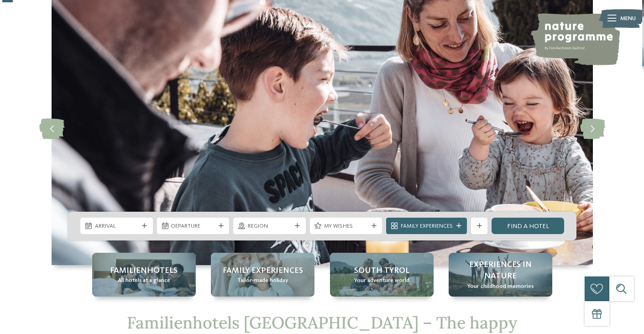
scroll to position [58, 0]
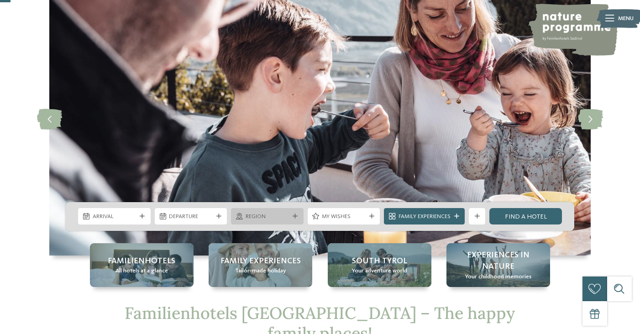
click at [261, 208] on div "Region" at bounding box center [267, 216] width 73 height 16
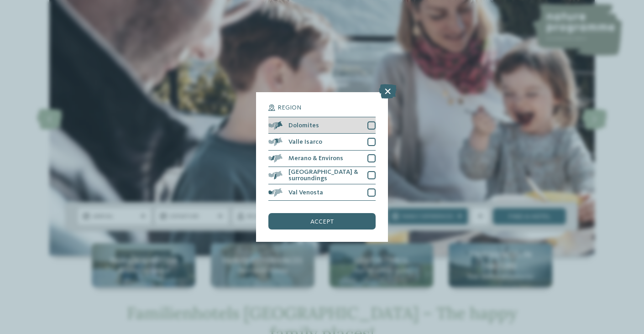
click at [371, 121] on div at bounding box center [371, 125] width 8 height 8
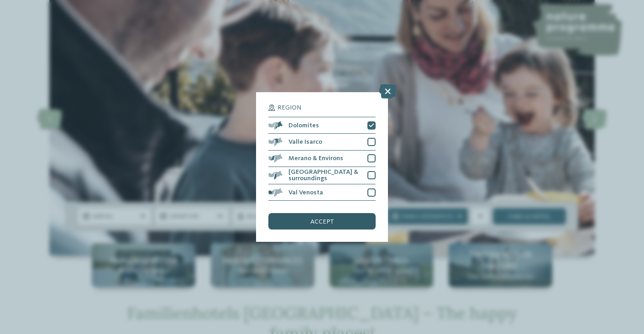
click at [321, 219] on span "accept" at bounding box center [321, 222] width 23 height 6
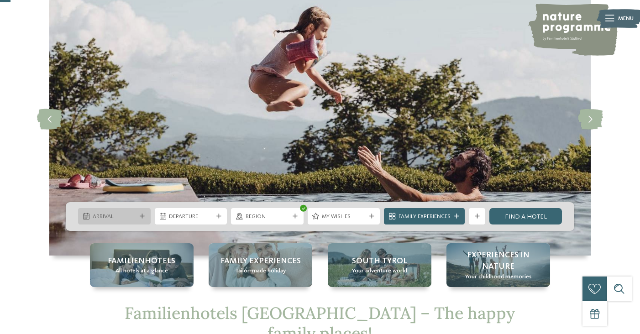
click at [117, 217] on span "Arrival" at bounding box center [115, 217] width 44 height 8
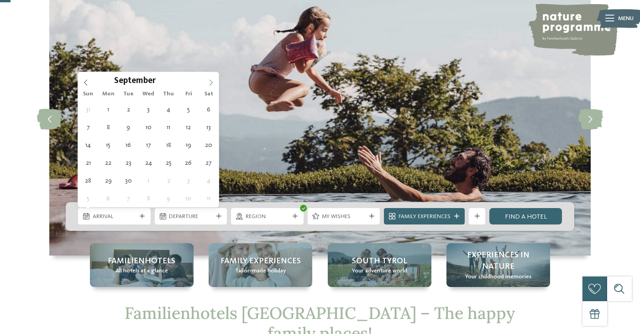
click at [212, 81] on icon at bounding box center [211, 82] width 6 height 6
type input "****"
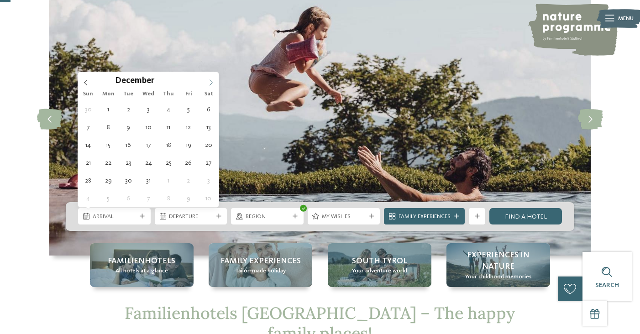
click at [212, 81] on icon at bounding box center [211, 82] width 6 height 6
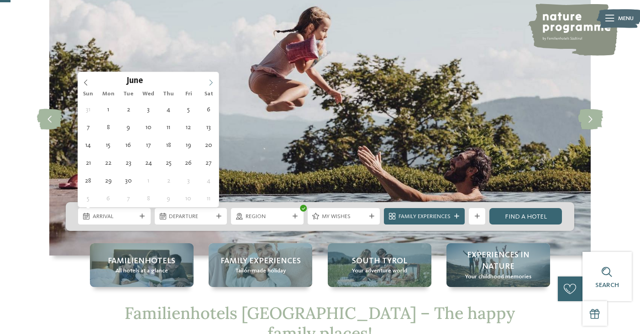
click at [212, 81] on icon at bounding box center [211, 82] width 6 height 6
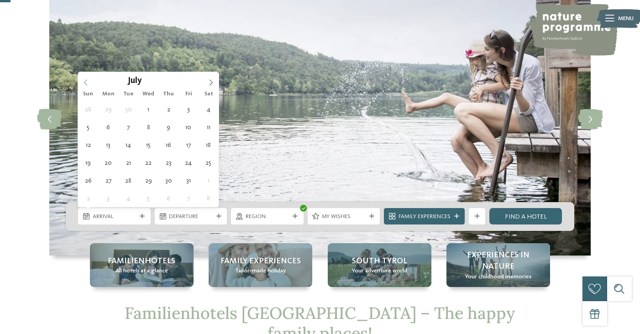
click at [85, 84] on icon at bounding box center [85, 83] width 3 height 6
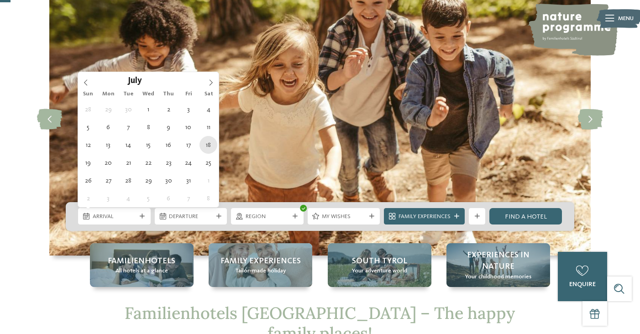
type div "[DATE]"
type input "****"
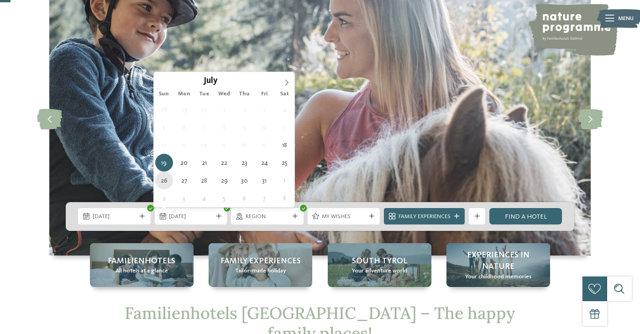
type div "[DATE]"
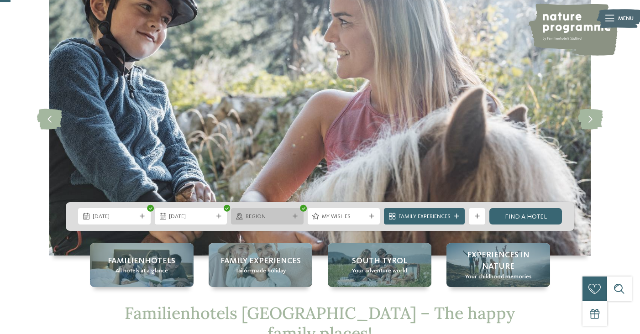
click at [294, 215] on icon at bounding box center [295, 216] width 5 height 5
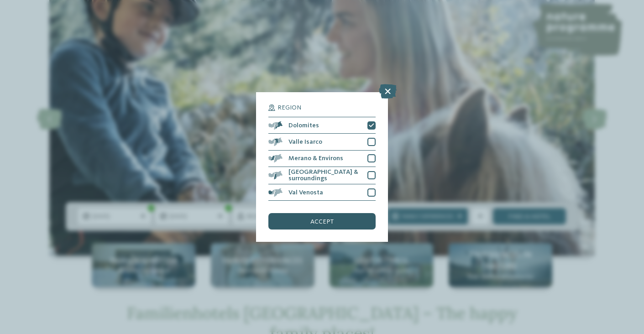
click at [326, 219] on span "accept" at bounding box center [321, 222] width 23 height 6
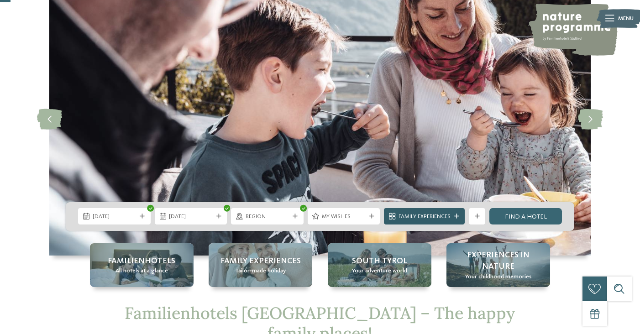
click at [420, 213] on span "Family Experiences" at bounding box center [424, 217] width 52 height 8
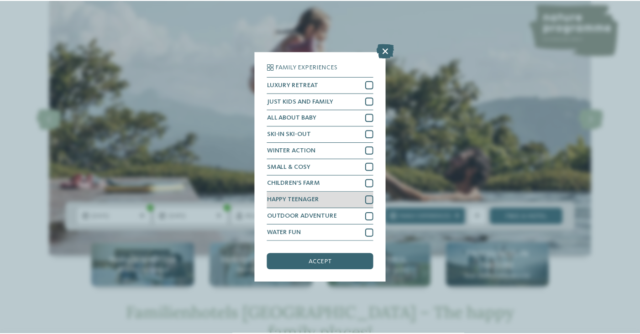
scroll to position [40, 0]
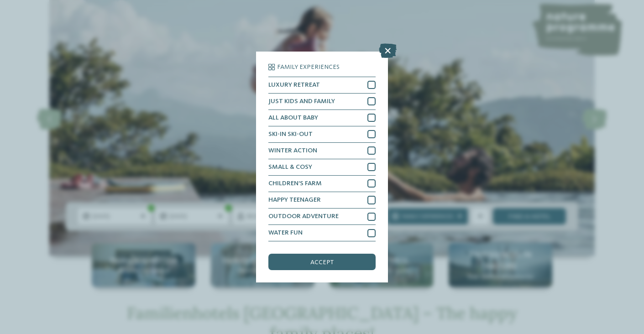
click at [390, 43] on icon at bounding box center [388, 50] width 18 height 15
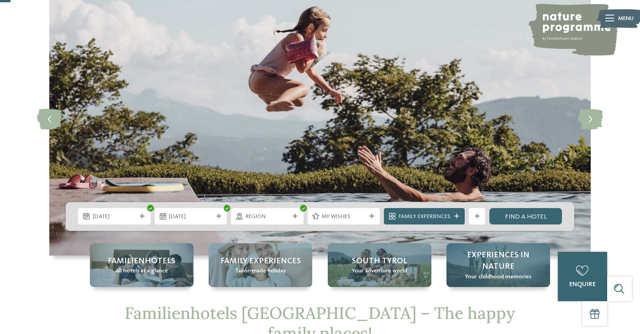
click at [500, 253] on span "Experiences in nature" at bounding box center [498, 261] width 87 height 23
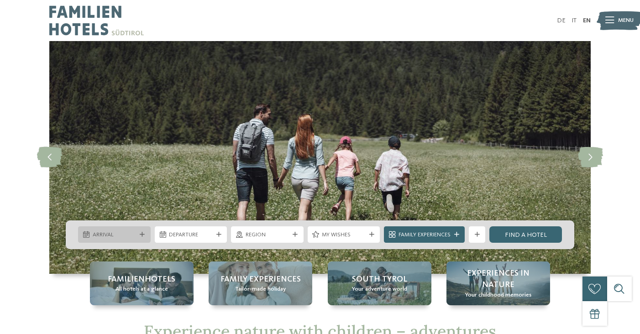
click at [124, 232] on span "Arrival" at bounding box center [115, 235] width 44 height 8
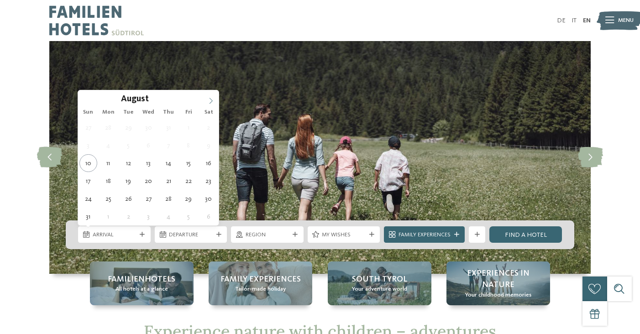
click at [210, 99] on icon at bounding box center [210, 101] width 3 height 6
type input "****"
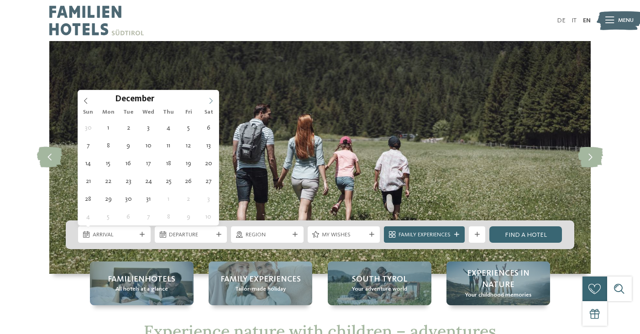
click at [210, 99] on icon at bounding box center [210, 101] width 3 height 6
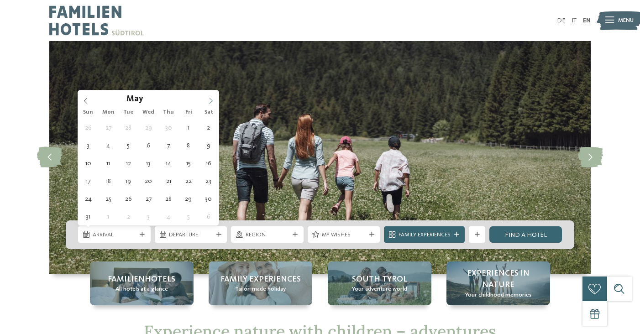
click at [210, 99] on icon at bounding box center [210, 101] width 3 height 6
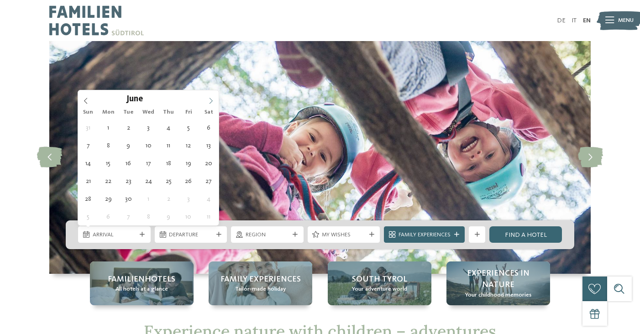
click at [210, 99] on icon at bounding box center [210, 101] width 3 height 6
type div "[DATE]"
type input "****"
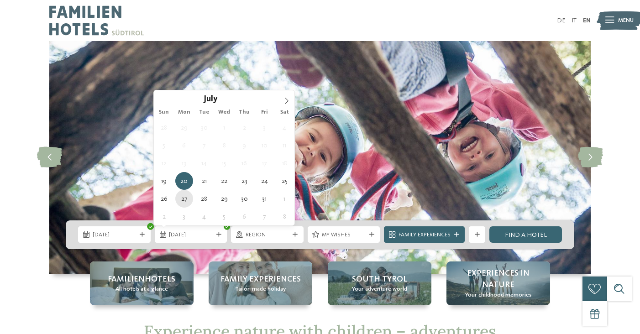
type div "27.07.2026"
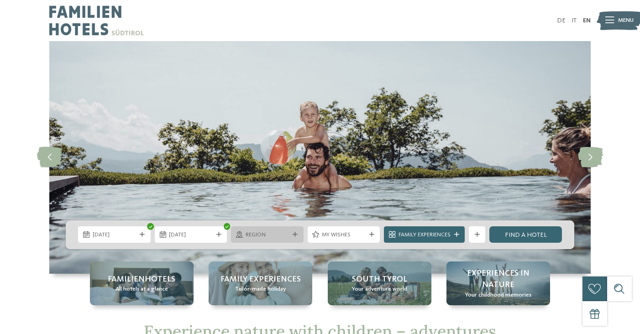
click at [282, 234] on span "Region" at bounding box center [268, 235] width 44 height 8
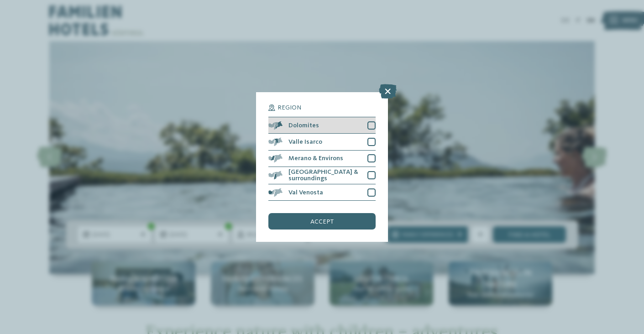
click at [371, 121] on div at bounding box center [371, 125] width 8 height 8
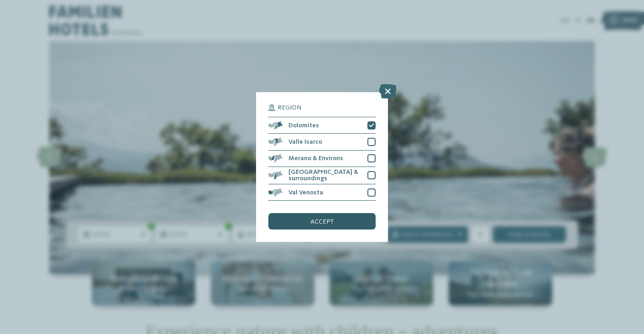
click at [333, 213] on div "accept" at bounding box center [321, 221] width 107 height 16
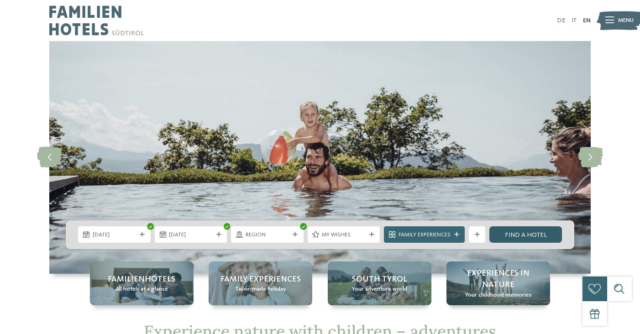
click at [544, 236] on link "Find a hotel" at bounding box center [525, 234] width 73 height 16
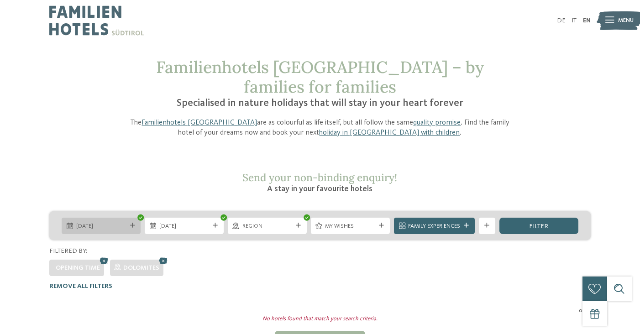
click at [135, 218] on div "[DATE]" at bounding box center [101, 226] width 79 height 16
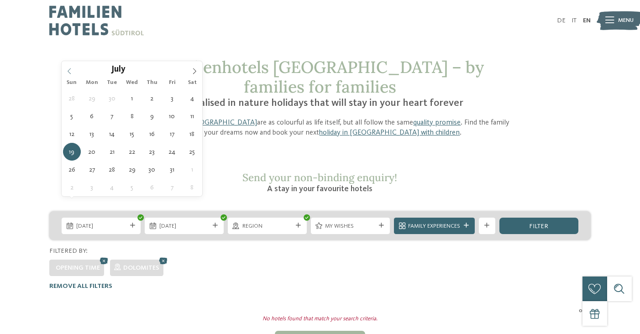
click at [68, 74] on icon at bounding box center [69, 71] width 6 height 6
type div "10.05.2026"
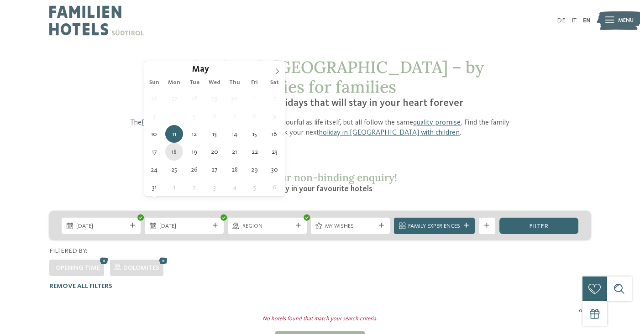
type div "18.05.2026"
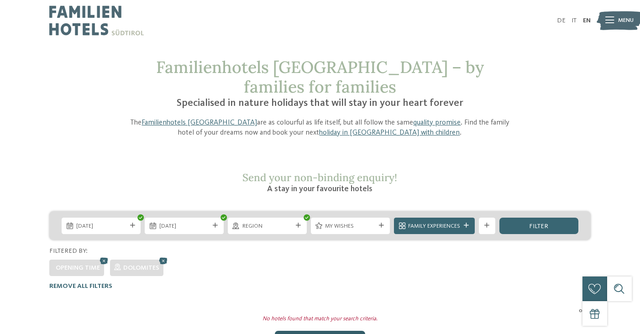
click at [325, 331] on div "Show all hotels" at bounding box center [320, 339] width 90 height 16
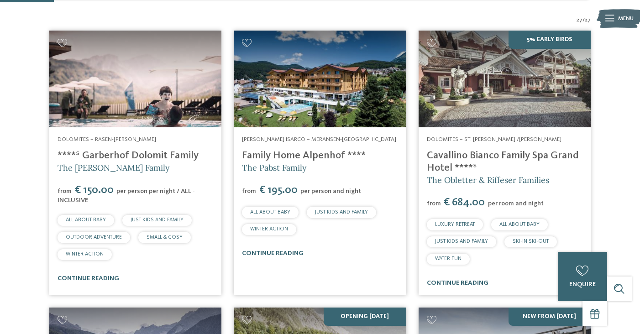
scroll to position [247, 0]
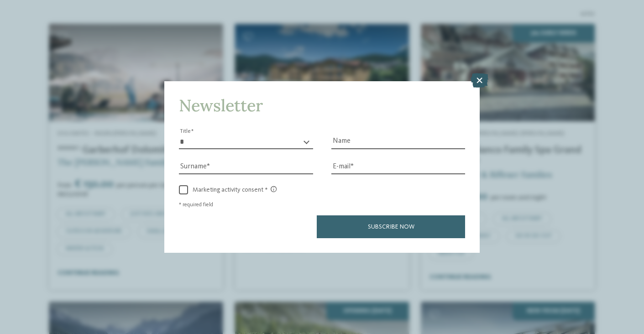
click at [478, 73] on icon at bounding box center [480, 80] width 18 height 15
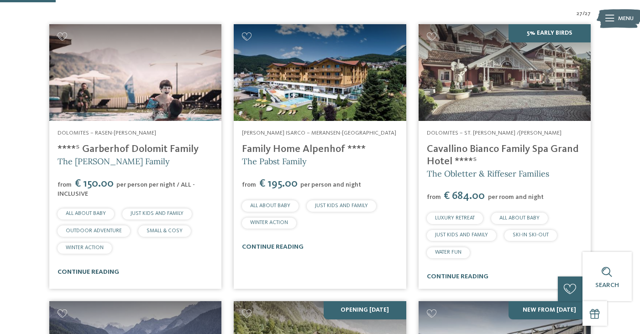
click at [108, 269] on link "continue reading" at bounding box center [89, 272] width 62 height 6
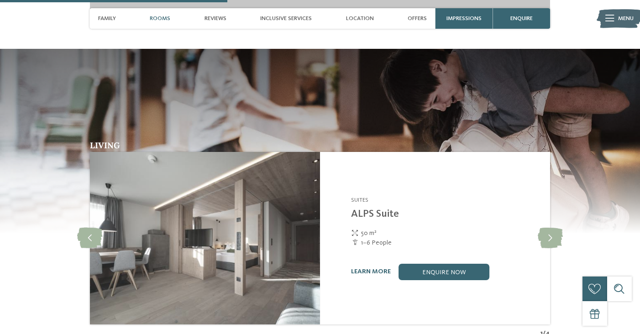
scroll to position [1108, 0]
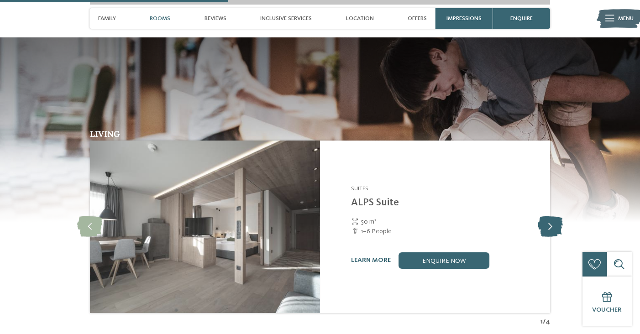
click at [546, 216] on icon at bounding box center [550, 226] width 25 height 21
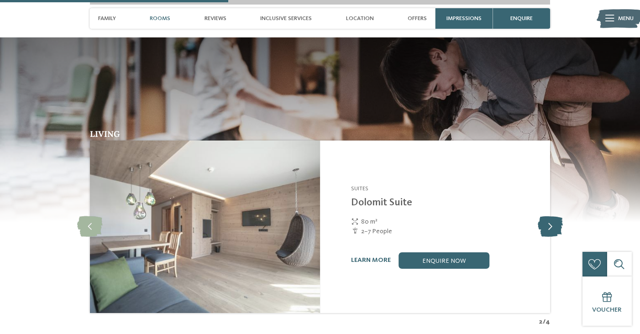
click at [546, 216] on icon at bounding box center [550, 226] width 25 height 21
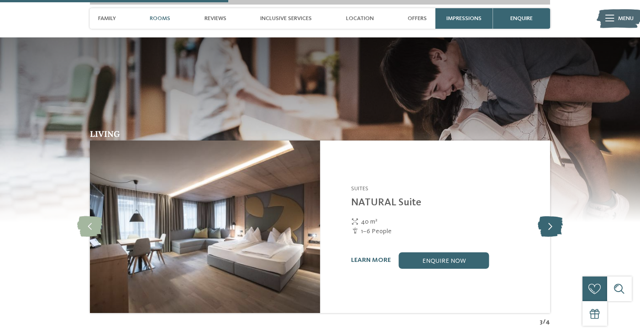
click at [546, 216] on icon at bounding box center [550, 226] width 25 height 21
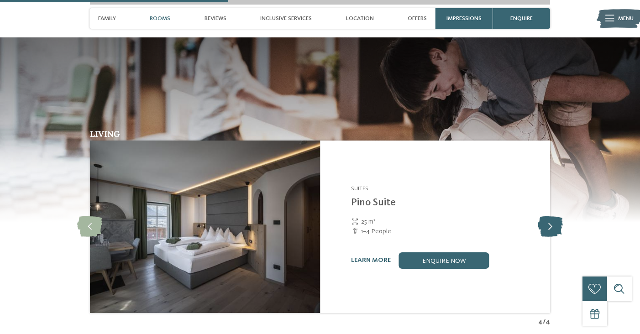
click at [546, 216] on icon at bounding box center [550, 226] width 25 height 21
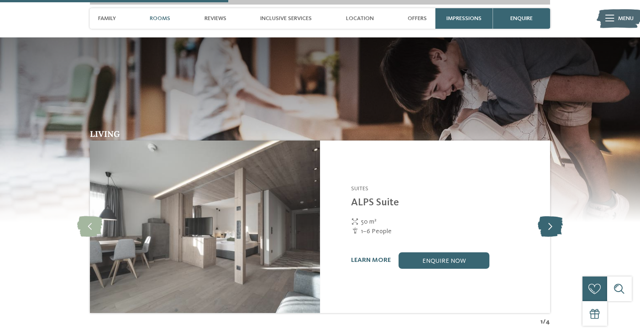
click at [546, 216] on icon at bounding box center [550, 226] width 25 height 21
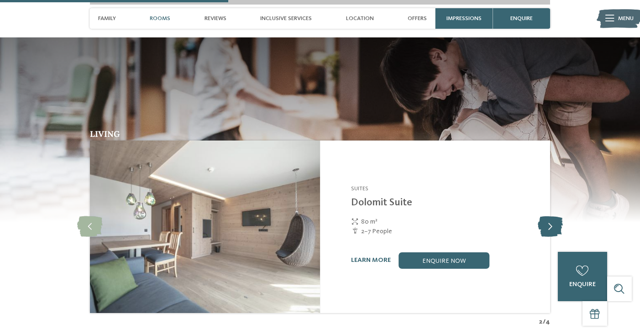
click at [546, 216] on icon at bounding box center [550, 226] width 25 height 21
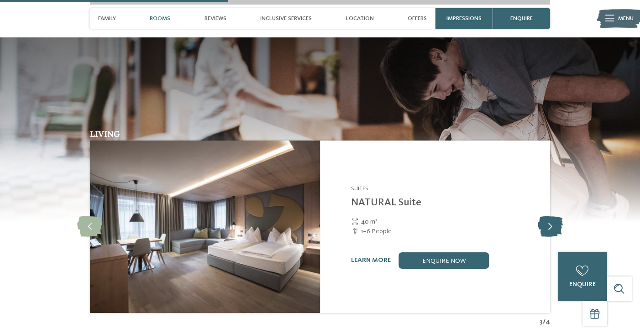
click at [546, 216] on icon at bounding box center [550, 226] width 25 height 21
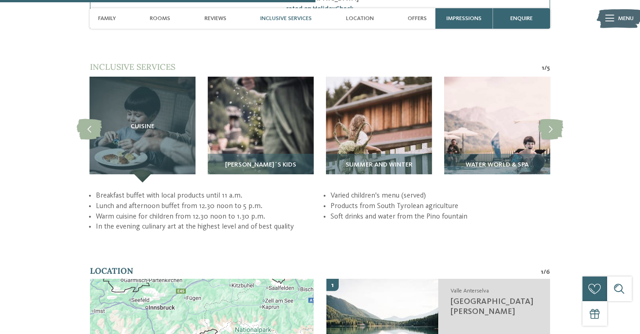
scroll to position [1530, 0]
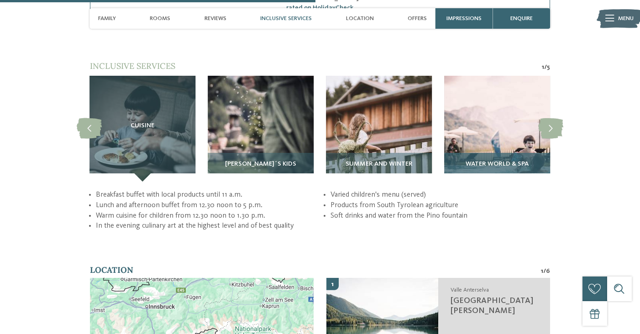
click at [520, 153] on div "Water world & Spa" at bounding box center [497, 167] width 106 height 29
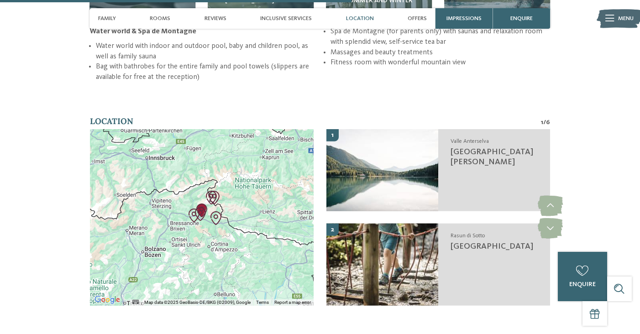
scroll to position [1724, 0]
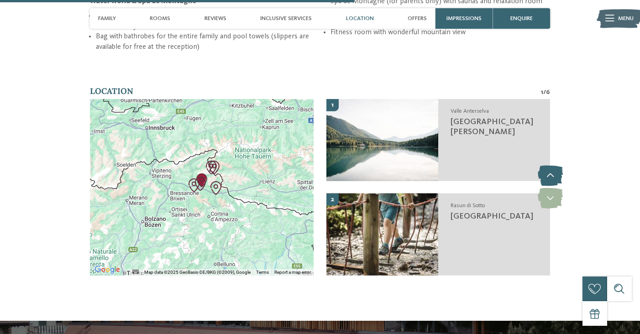
click at [555, 166] on icon at bounding box center [550, 176] width 25 height 21
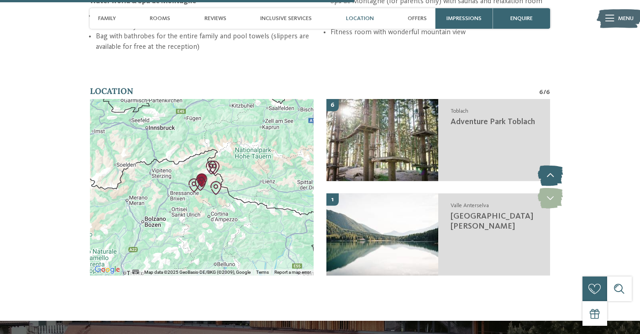
click at [555, 166] on icon at bounding box center [550, 176] width 25 height 21
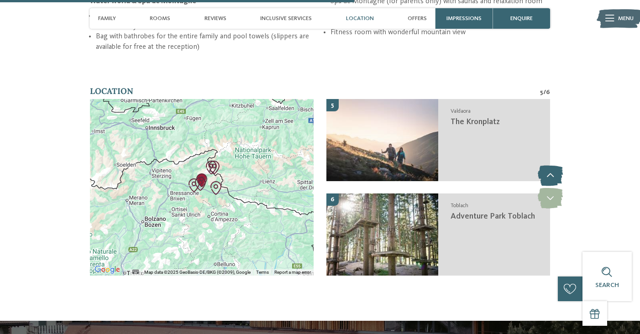
click at [555, 166] on icon at bounding box center [550, 176] width 25 height 21
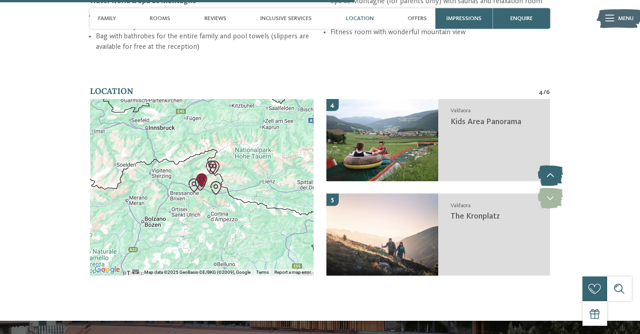
click at [555, 166] on icon at bounding box center [550, 176] width 25 height 21
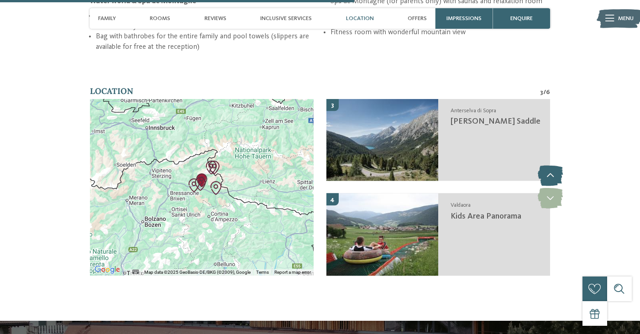
click at [555, 166] on icon at bounding box center [550, 176] width 25 height 21
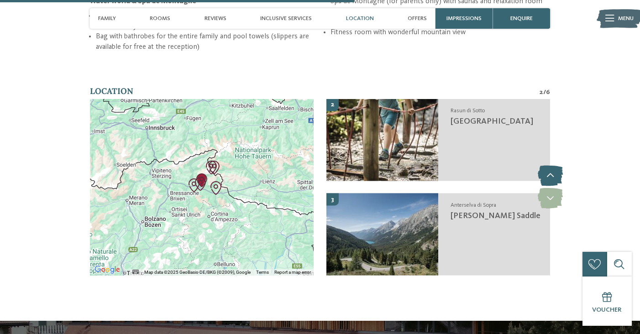
click at [555, 166] on icon at bounding box center [550, 176] width 25 height 21
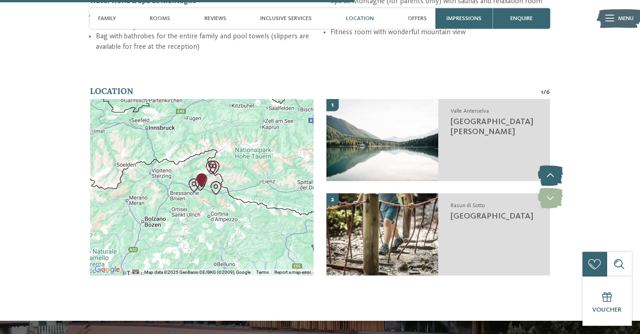
click at [555, 166] on icon at bounding box center [550, 176] width 25 height 21
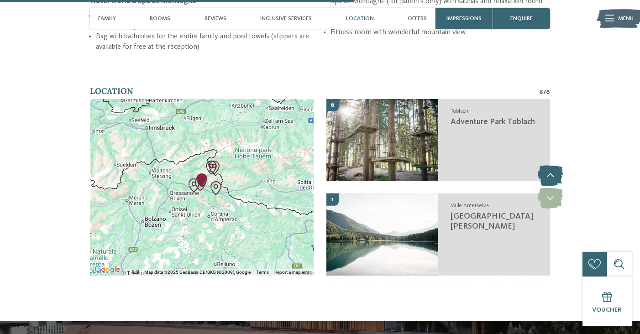
click at [555, 166] on icon at bounding box center [550, 176] width 25 height 21
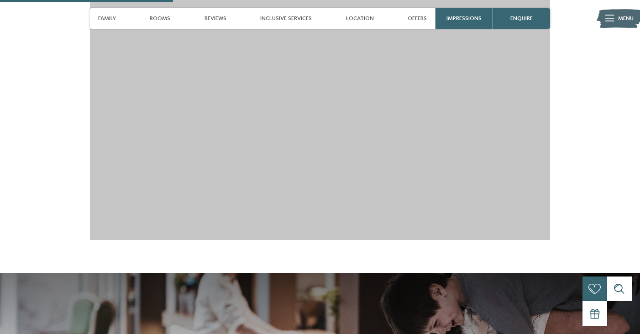
scroll to position [842, 0]
